Goal: Navigation & Orientation: Find specific page/section

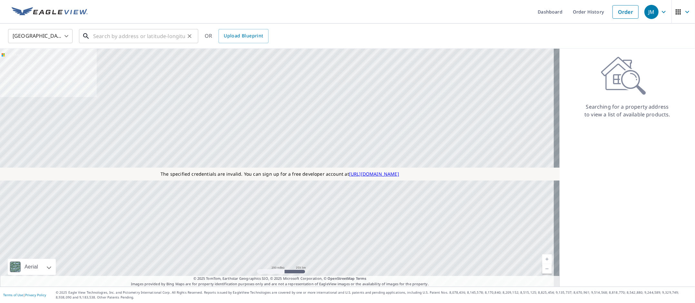
click at [119, 33] on input "text" at bounding box center [139, 36] width 92 height 18
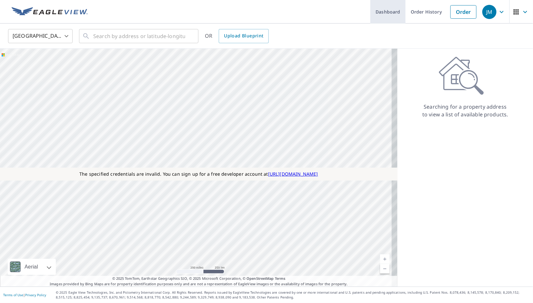
click at [374, 9] on link "Dashboard" at bounding box center [387, 12] width 35 height 24
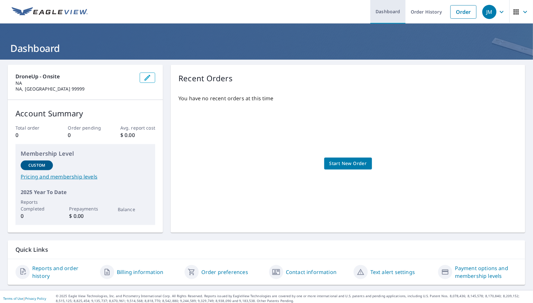
click at [379, 11] on link "Dashboard" at bounding box center [387, 12] width 35 height 24
click at [423, 17] on link "Order History" at bounding box center [426, 12] width 42 height 24
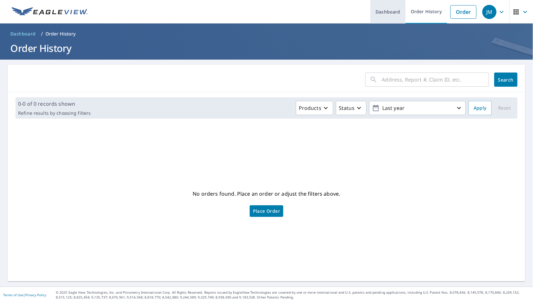
click at [376, 10] on link "Dashboard" at bounding box center [387, 12] width 35 height 24
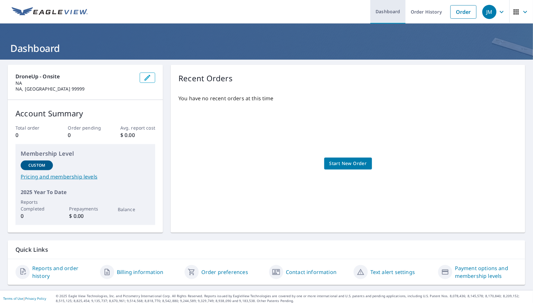
click at [374, 5] on link "Dashboard" at bounding box center [387, 12] width 35 height 24
click at [421, 13] on link "Order History" at bounding box center [426, 12] width 42 height 24
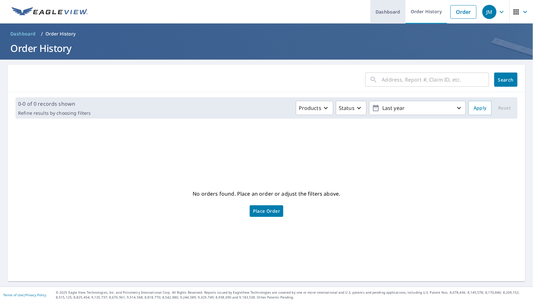
click at [386, 11] on link "Dashboard" at bounding box center [387, 12] width 35 height 24
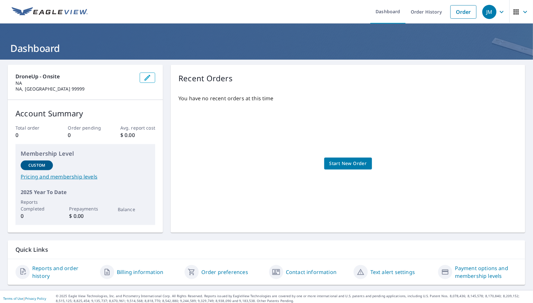
scroll to position [4, 0]
